Goal: Task Accomplishment & Management: Manage account settings

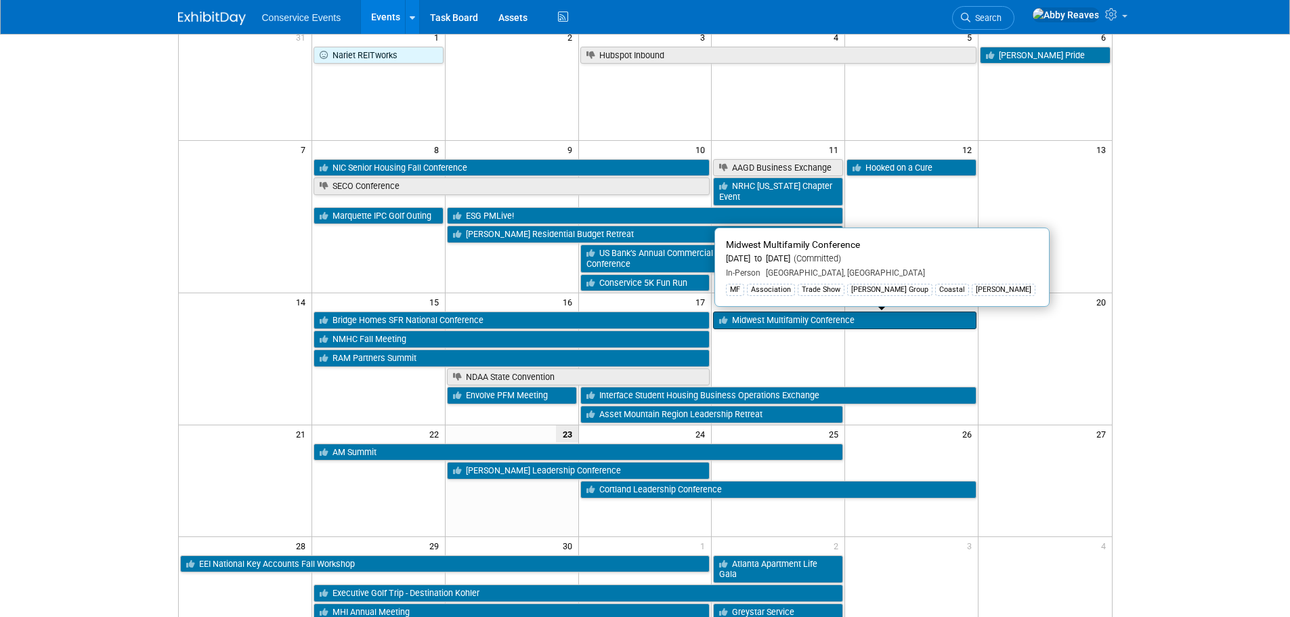
scroll to position [203, 0]
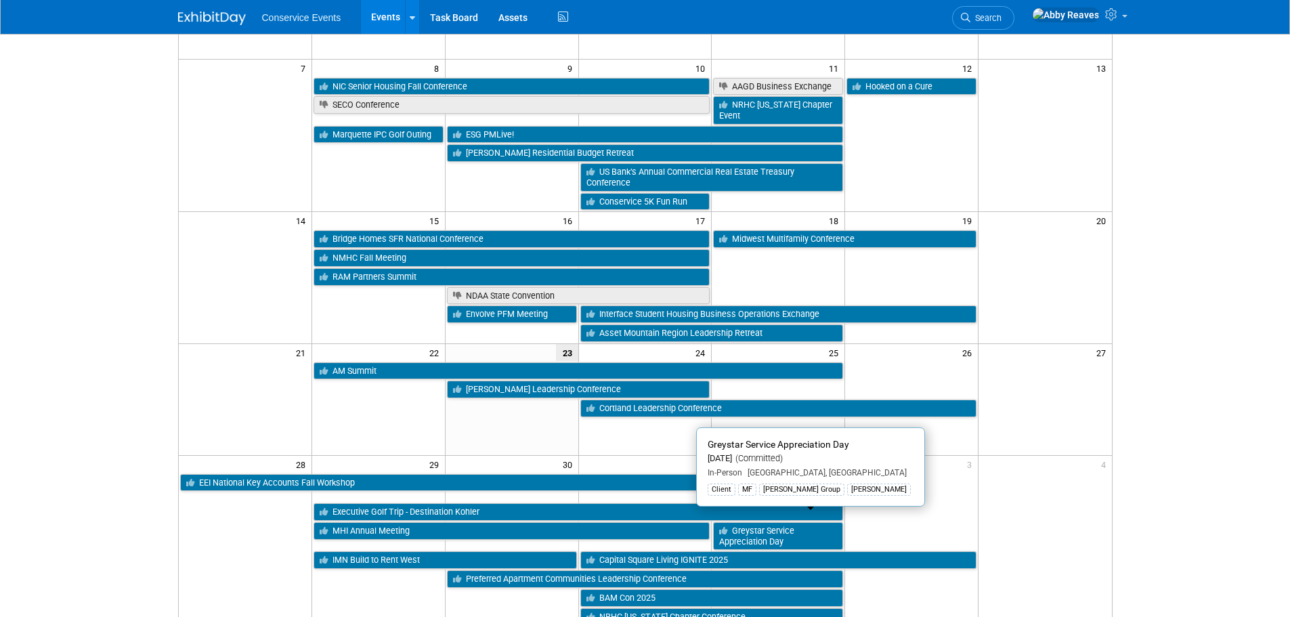
click at [789, 531] on link "Greystar Service Appreciation Day" at bounding box center [778, 536] width 130 height 28
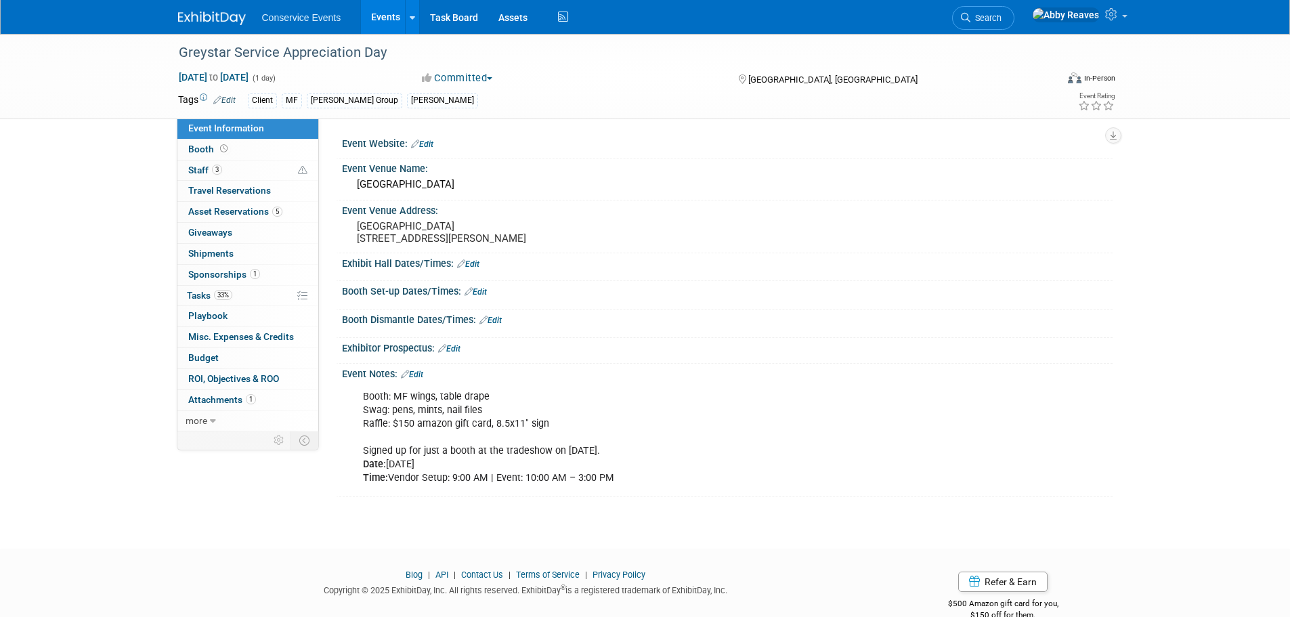
click at [422, 379] on link "Edit" at bounding box center [412, 374] width 22 height 9
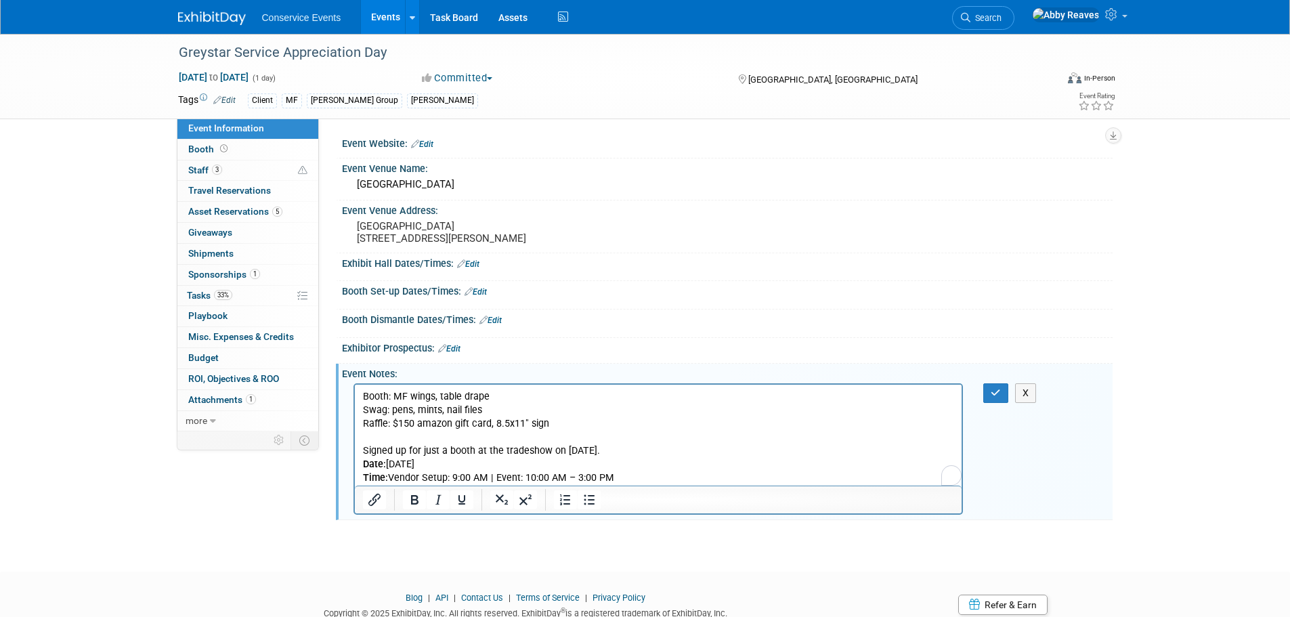
click at [551, 423] on p "Booth: MF wings, table drape Swag: pens, mints, nail files Raffle: $150 amazon …" at bounding box center [658, 436] width 592 height 95
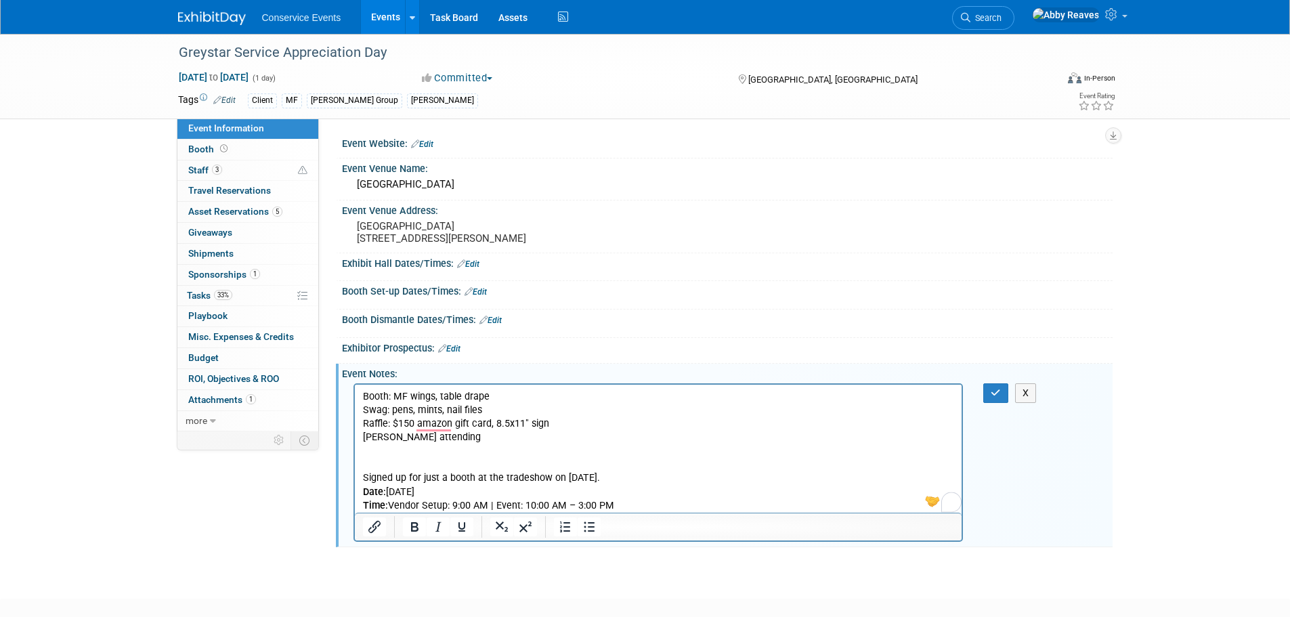
click at [362, 440] on p "Melody Hoopes attending" at bounding box center [658, 437] width 592 height 14
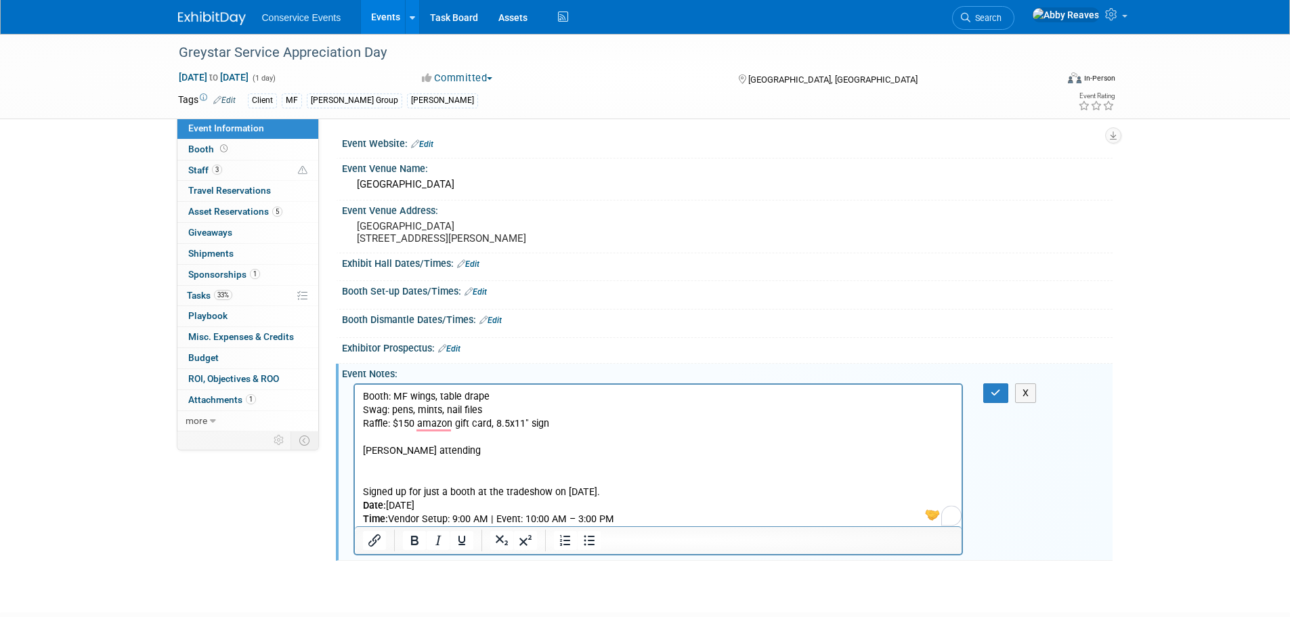
click at [376, 472] on p "Signed up for just a booth at the tradeshow on October 2nd. Date: Thursday, Oct…" at bounding box center [658, 491] width 592 height 68
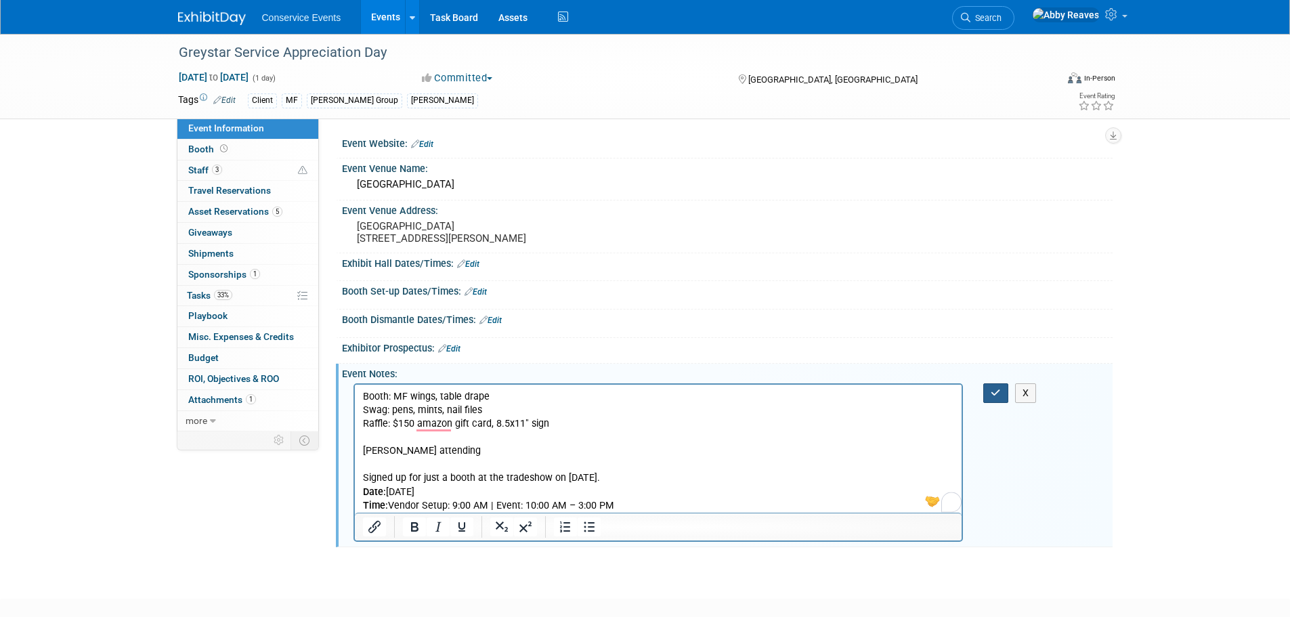
click at [997, 397] on icon "button" at bounding box center [996, 392] width 10 height 9
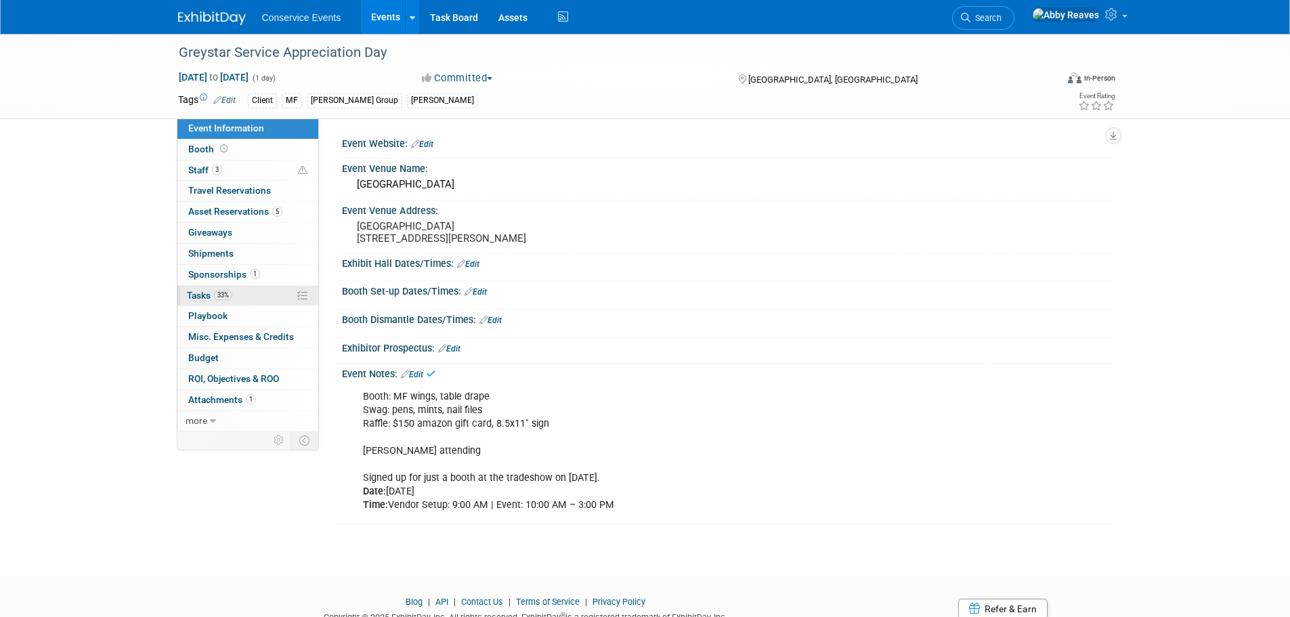
click at [264, 293] on link "33% Tasks 33%" at bounding box center [247, 296] width 141 height 20
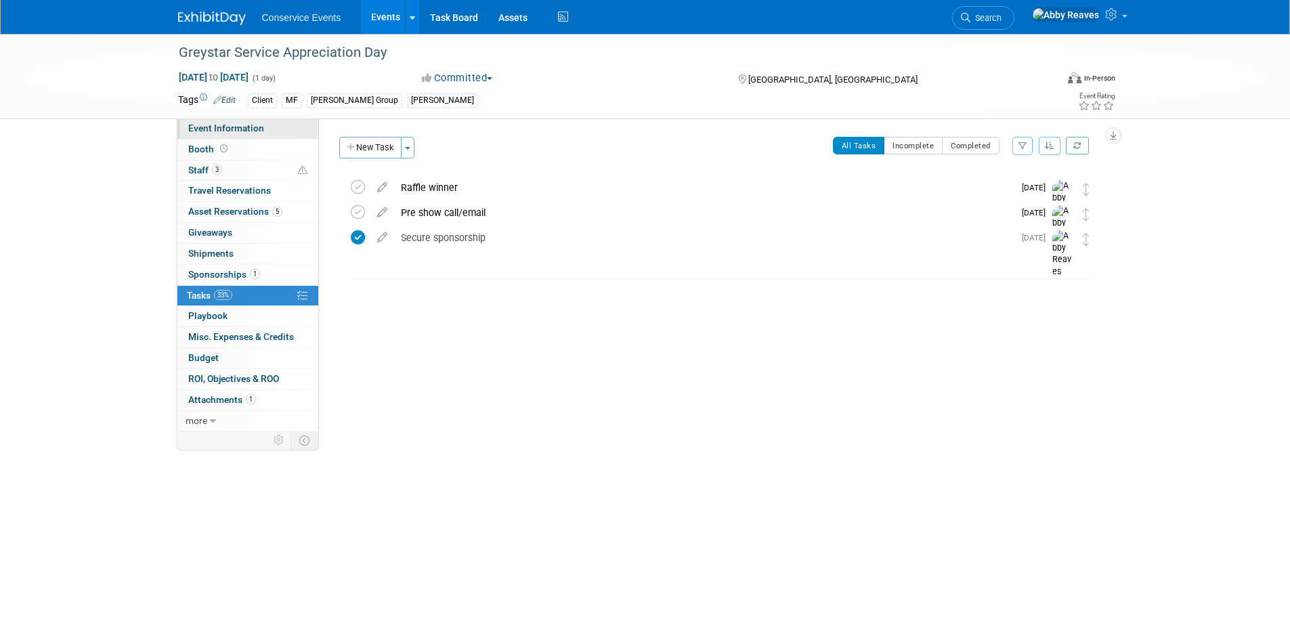
click at [283, 131] on link "Event Information" at bounding box center [247, 128] width 141 height 20
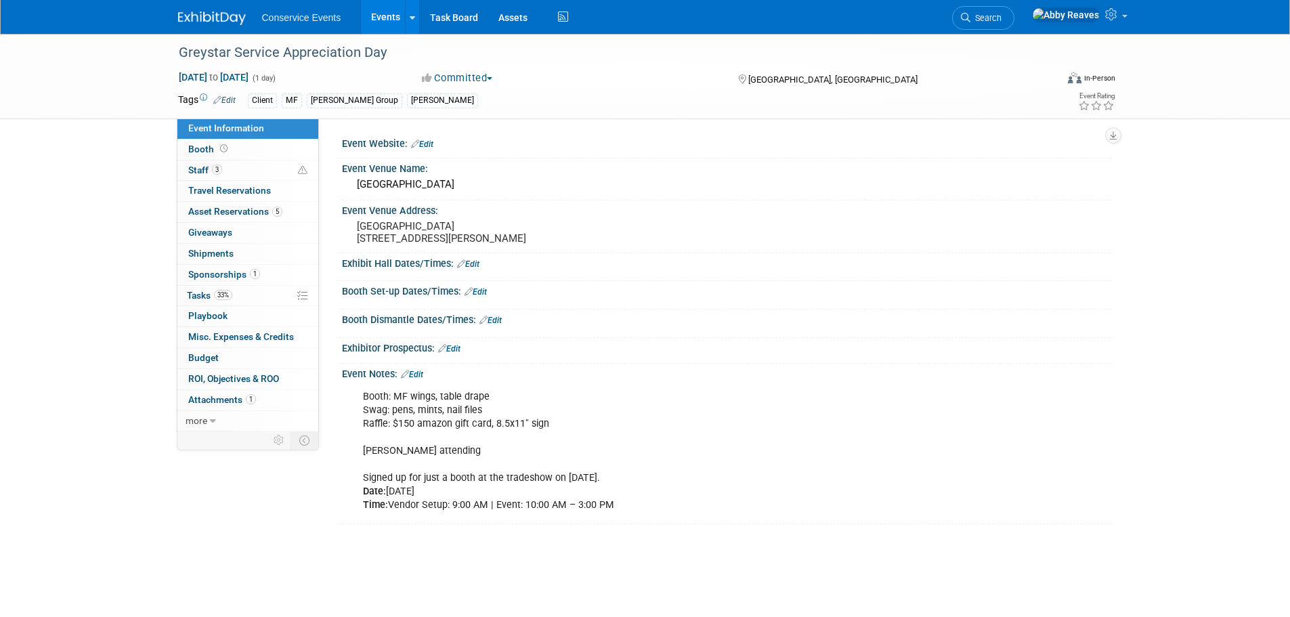
click at [389, 25] on link "Events" at bounding box center [385, 17] width 49 height 34
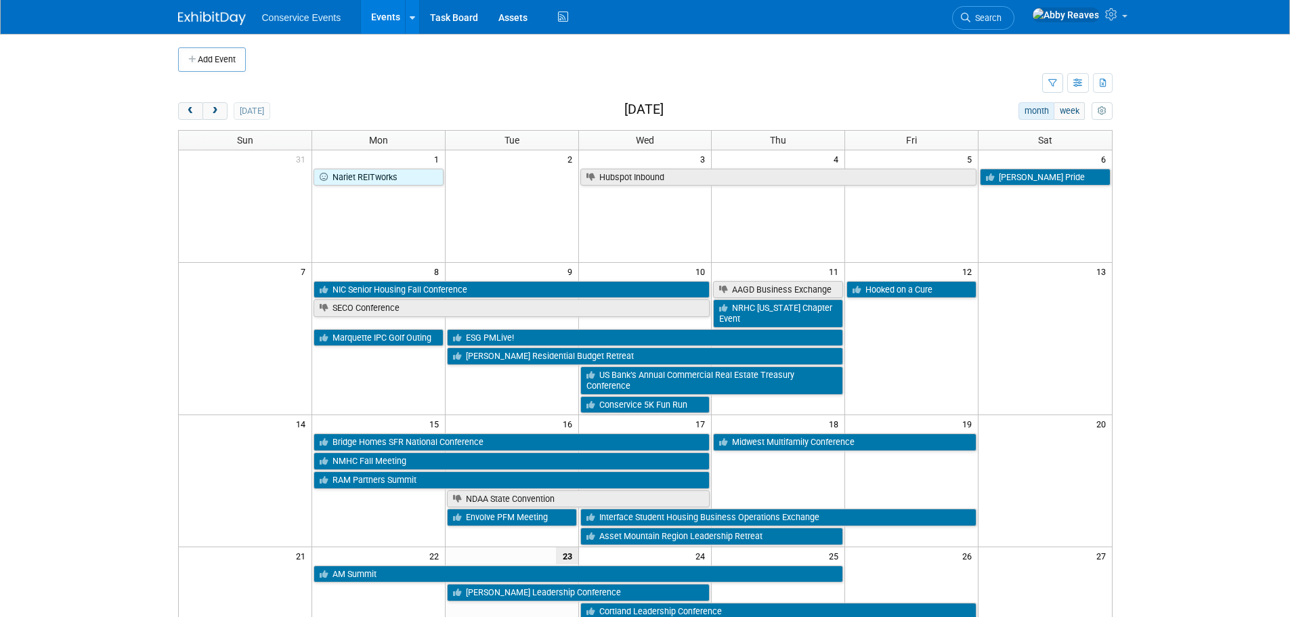
click at [497, 25] on link "Assets" at bounding box center [512, 17] width 49 height 34
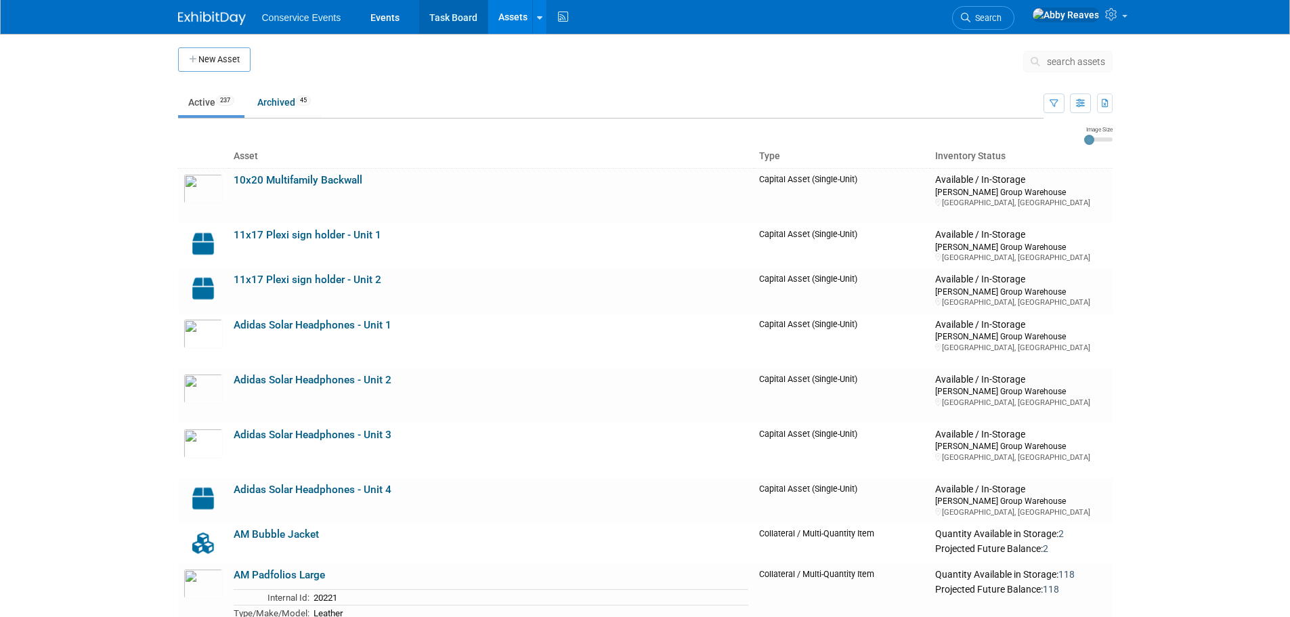
click at [445, 24] on link "Task Board" at bounding box center [453, 17] width 68 height 34
